Goal: Obtain resource: Obtain resource

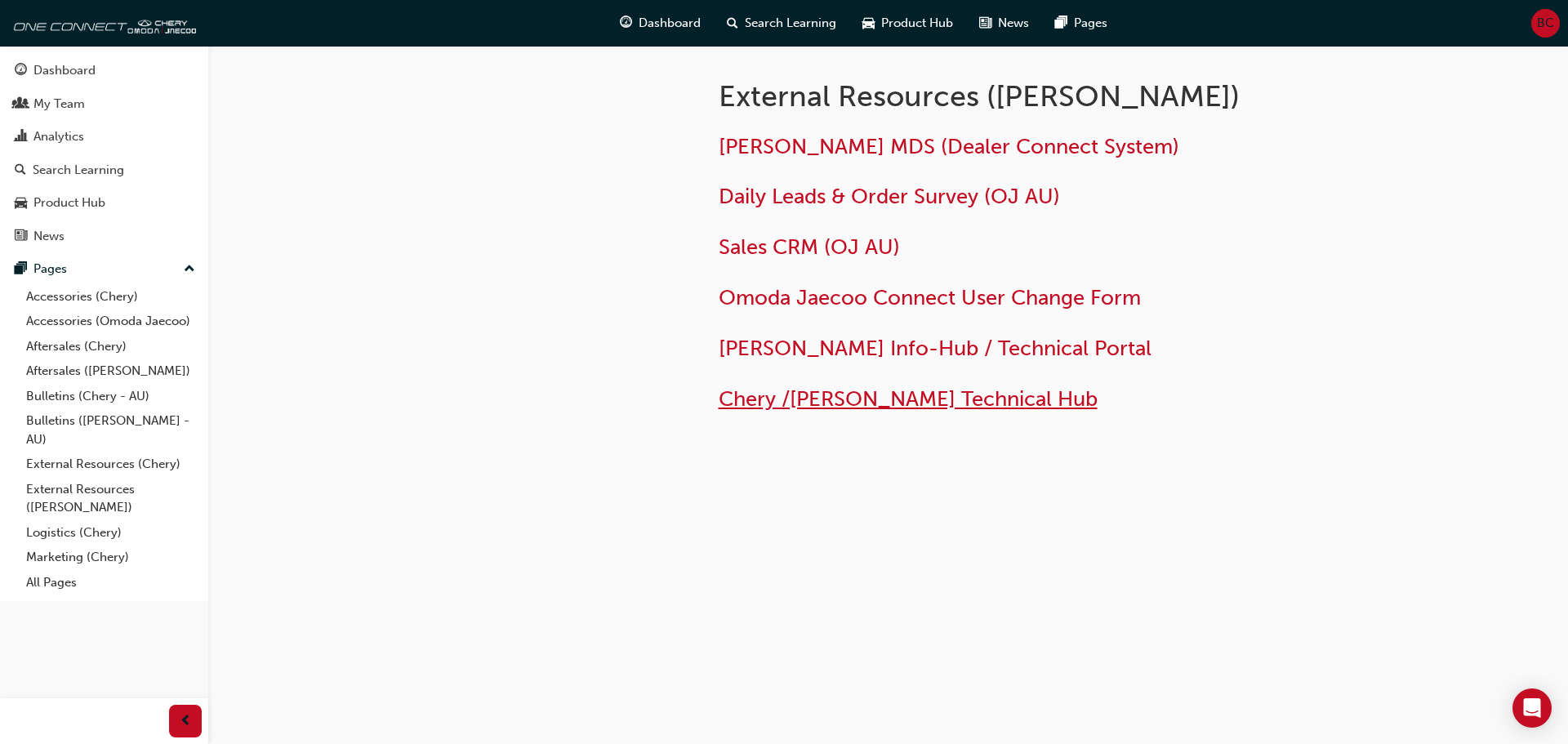
click at [920, 402] on span "Chery /[PERSON_NAME] Technical Hub" at bounding box center [907, 398] width 379 height 25
click at [65, 395] on link "Bulletins (Chery - AU)" at bounding box center [110, 397] width 182 height 25
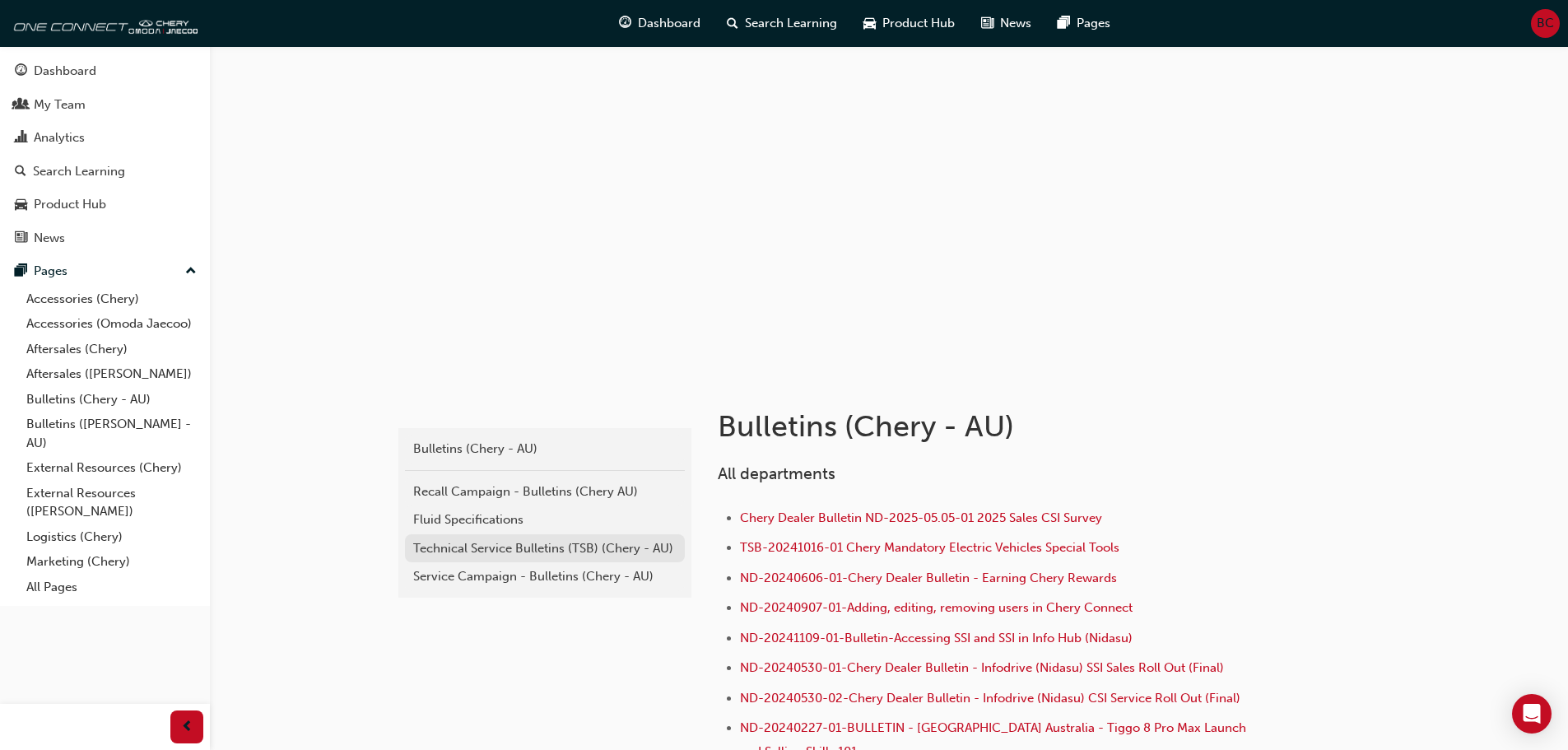
click at [508, 549] on div "Technical Service Bulletins (TSB) (Chery - AU)" at bounding box center [544, 548] width 264 height 19
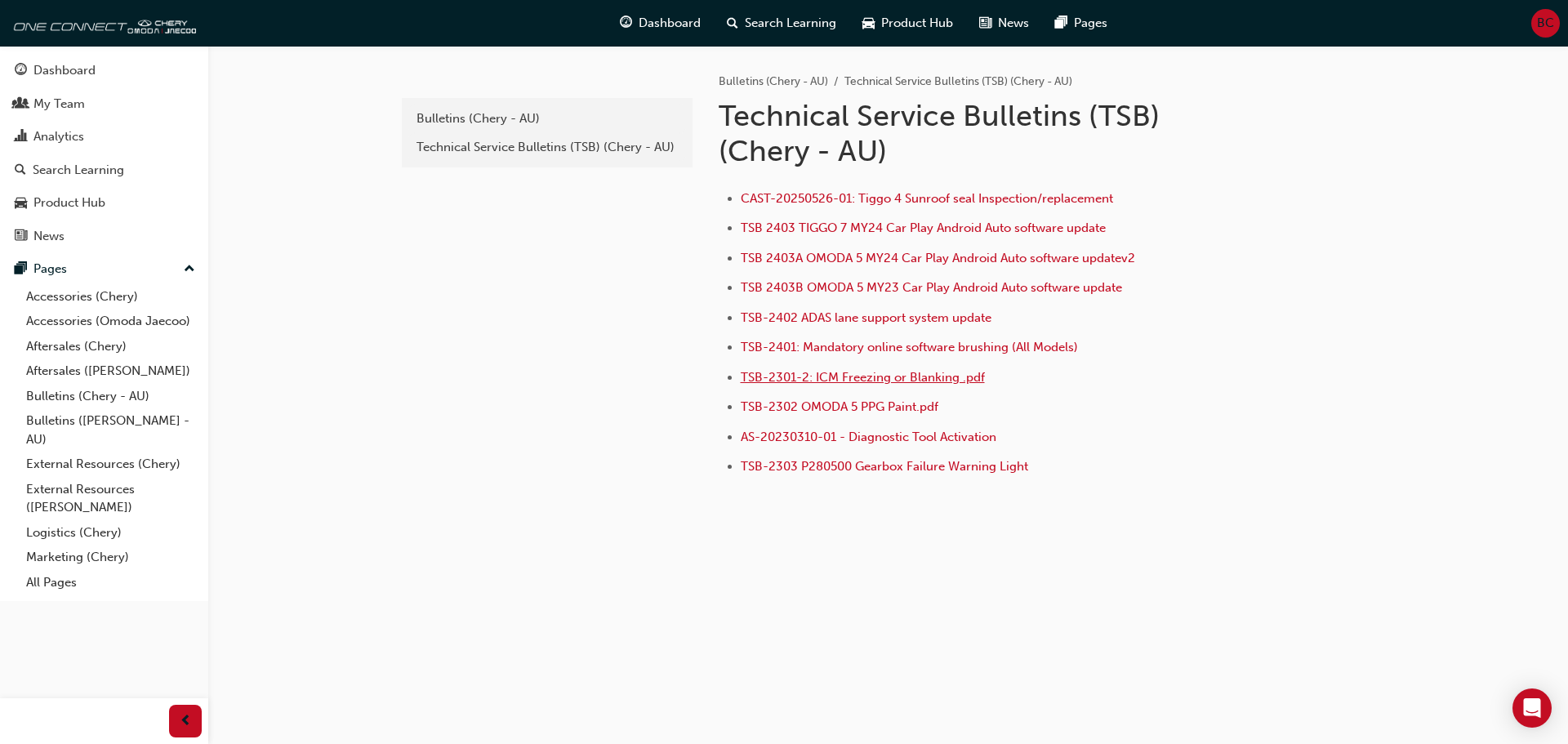
click at [887, 374] on span "TSB-2301-2: ICM Freezing or Blanking .pdf" at bounding box center [862, 377] width 244 height 15
